Goal: Task Accomplishment & Management: Use online tool/utility

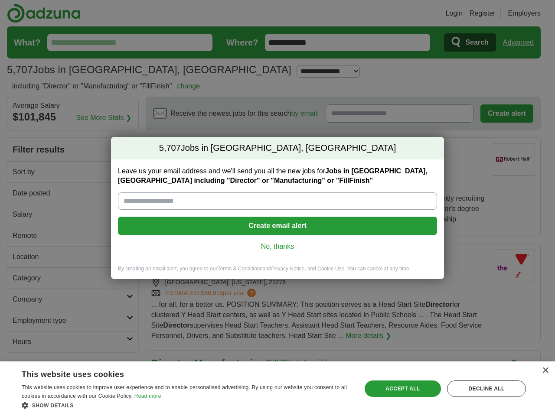
click at [278, 208] on input "Leave us your email address and we'll send you all the new jobs for Jobs in [GE…" at bounding box center [277, 201] width 319 height 17
click at [278, 226] on button "Create email alert" at bounding box center [277, 226] width 319 height 18
click at [278, 247] on div "Leave us your email address and we'll send you all the new jobs for Jobs in [GE…" at bounding box center [277, 213] width 333 height 106
click at [545, 371] on div "×" at bounding box center [545, 371] width 7 height 7
click at [186, 406] on div "Show details Hide details" at bounding box center [187, 405] width 330 height 9
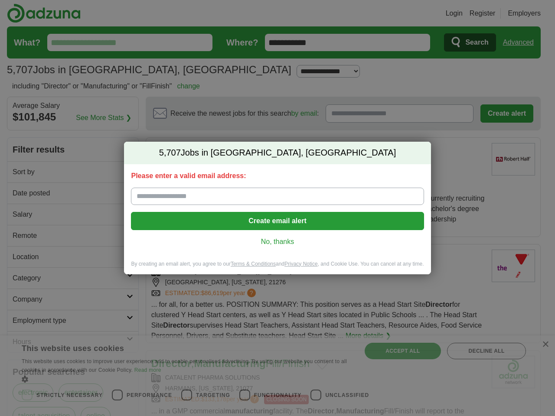
click at [403, 389] on div "5,707 Jobs in [GEOGRAPHIC_DATA], [GEOGRAPHIC_DATA] Please enter a valid email a…" at bounding box center [277, 208] width 555 height 416
